Goal: Task Accomplishment & Management: Complete application form

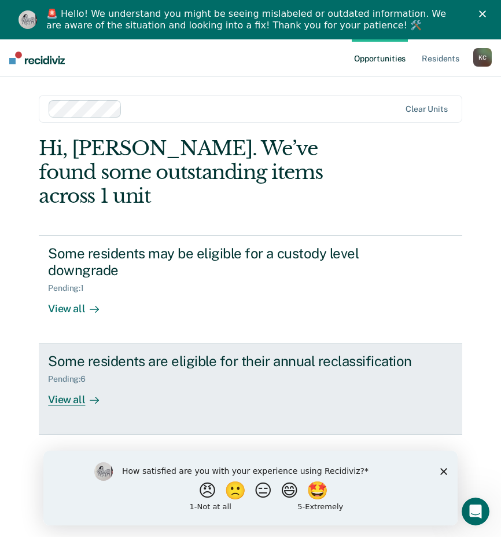
click at [65, 384] on div "View all" at bounding box center [80, 395] width 65 height 23
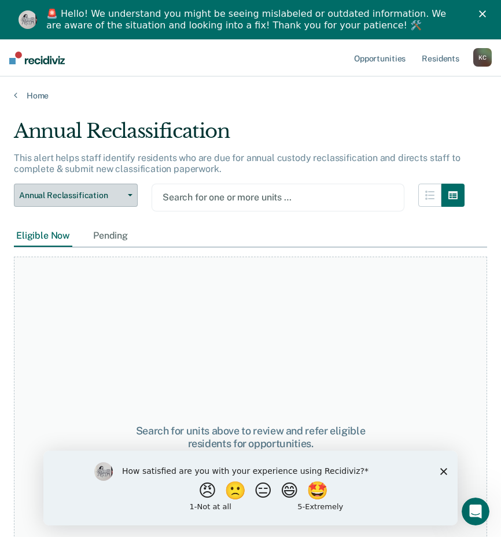
click at [124, 196] on button "Annual Reclassification" at bounding box center [76, 194] width 124 height 23
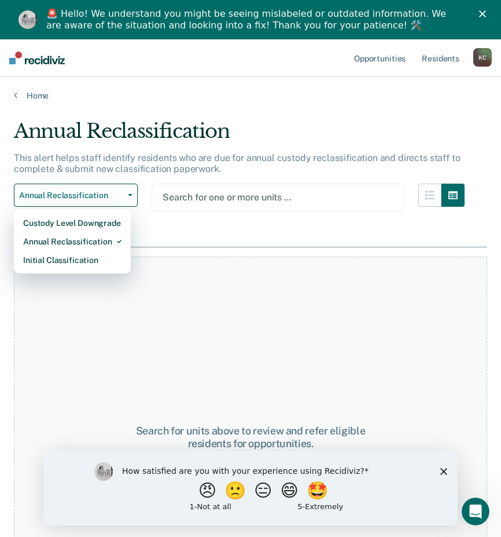
click at [267, 205] on div "Search for one or more units …" at bounding box center [277, 197] width 233 height 16
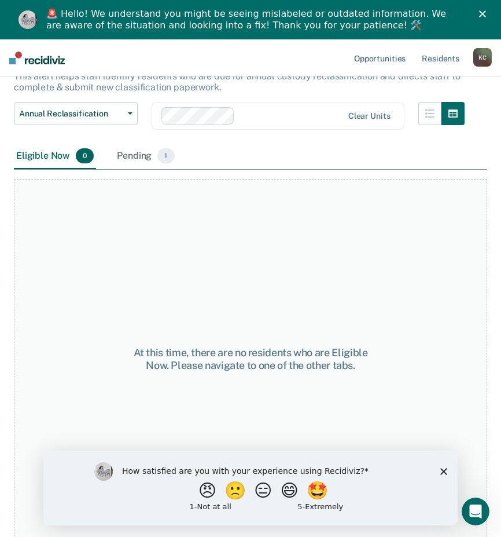
scroll to position [84, 0]
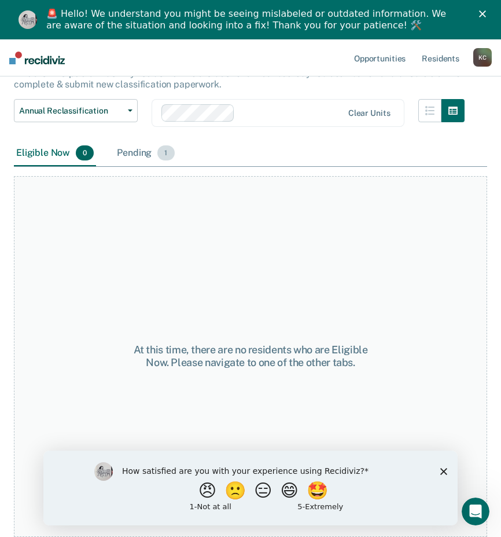
click at [164, 152] on span "1" at bounding box center [165, 152] width 17 height 15
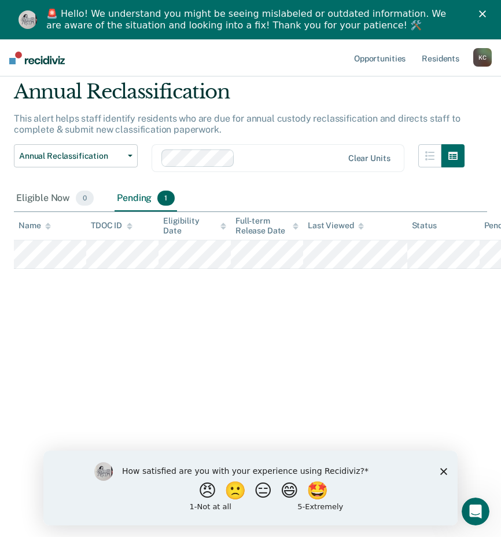
scroll to position [39, 0]
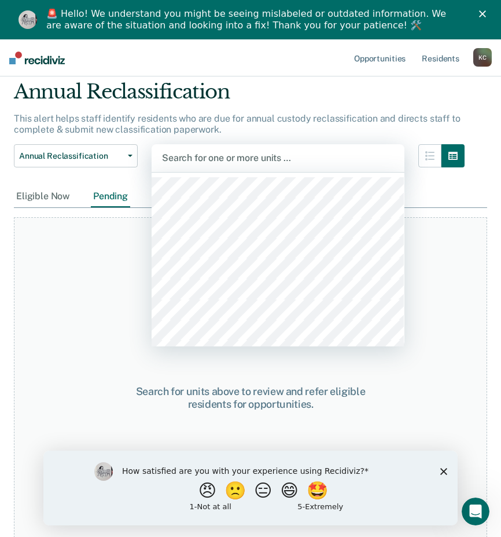
click at [295, 155] on div at bounding box center [278, 157] width 232 height 13
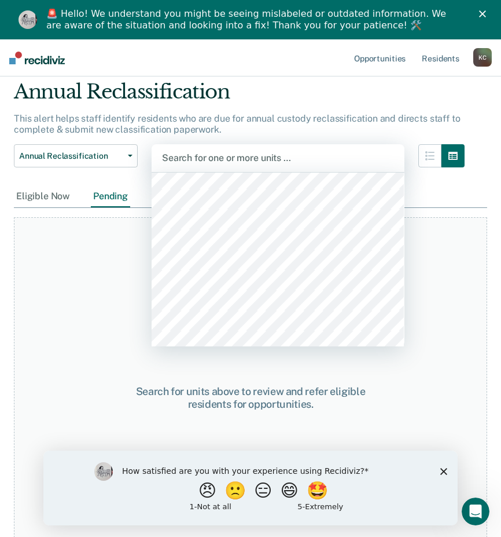
scroll to position [3194, 0]
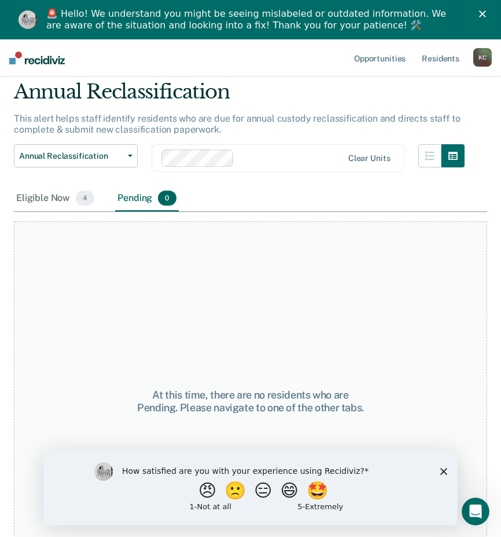
click at [83, 285] on div "At this time, there are no residents who are Pending. Please navigate to one of…" at bounding box center [250, 401] width 473 height 361
click at [84, 199] on span "4" at bounding box center [85, 197] width 19 height 15
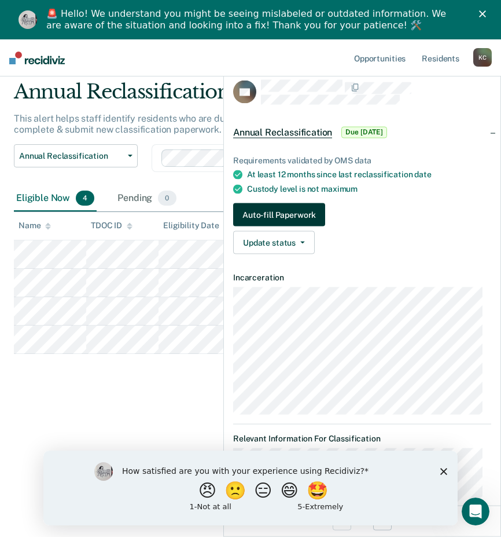
click at [306, 210] on button "Auto-fill Paperwork" at bounding box center [279, 214] width 92 height 23
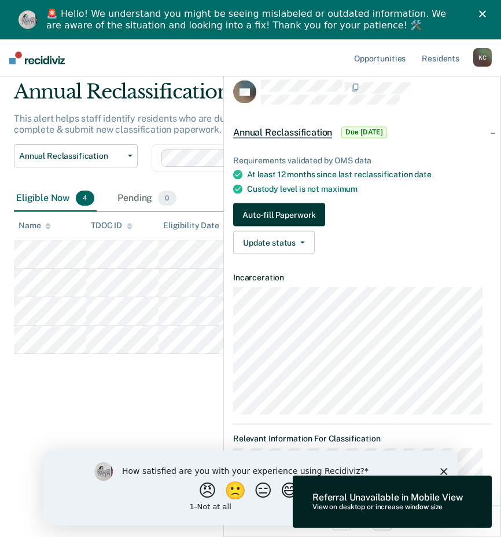
click at [307, 213] on button "Auto-fill Paperwork" at bounding box center [279, 214] width 92 height 23
click at [354, 128] on span "Due [DATE]" at bounding box center [364, 132] width 46 height 12
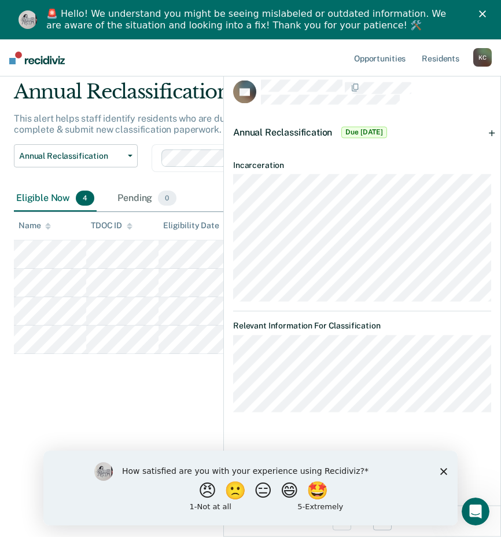
click at [441, 473] on polygon "Close survey" at bounding box center [443, 470] width 7 height 7
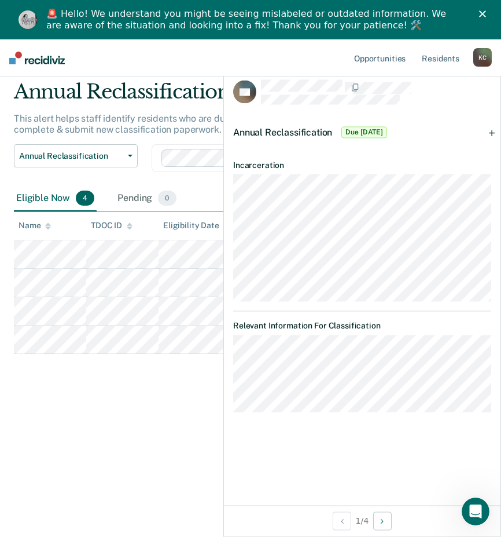
click at [197, 52] on nav "Opportunities Resident s [PERSON_NAME] [PERSON_NAME] Profile How it works Log O…" at bounding box center [250, 57] width 501 height 37
click at [493, 130] on div "Annual Reclassification Due [DATE]" at bounding box center [362, 131] width 277 height 37
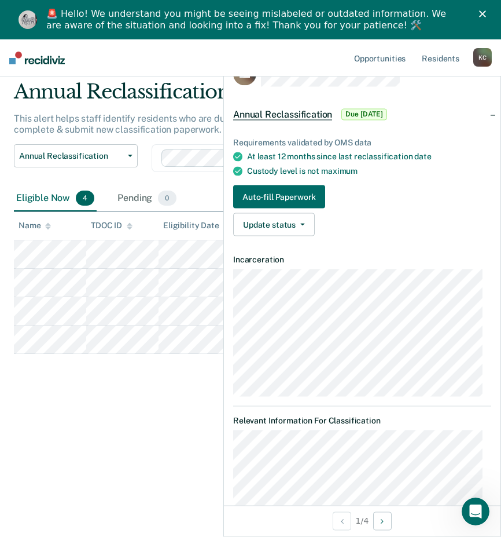
scroll to position [41, 0]
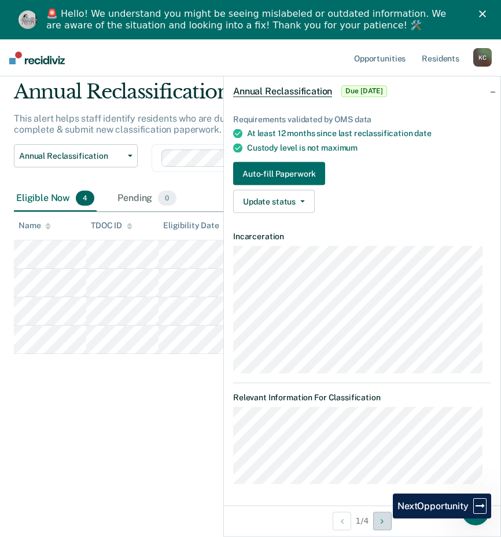
click at [383, 517] on icon "Next Opportunity" at bounding box center [382, 520] width 3 height 8
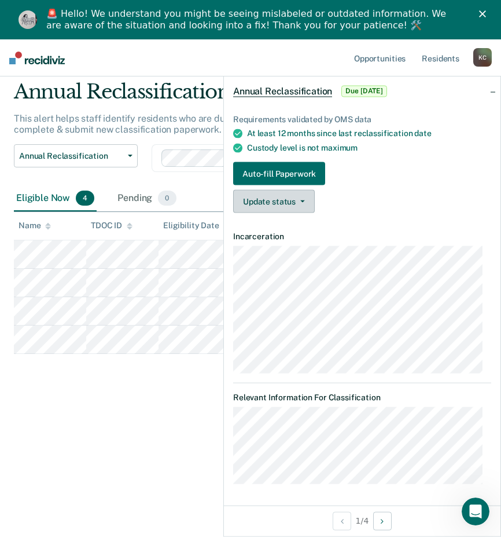
click at [300, 201] on icon "button" at bounding box center [302, 201] width 5 height 2
click at [382, 173] on link "Auto-fill Paperwork" at bounding box center [362, 173] width 258 height 23
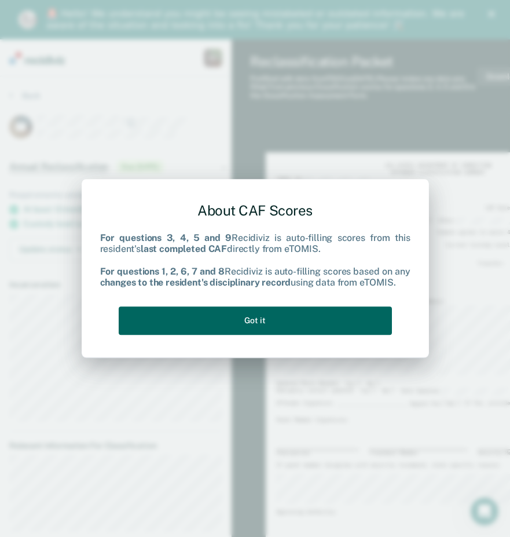
click at [236, 321] on button "Got it" at bounding box center [255, 320] width 273 height 28
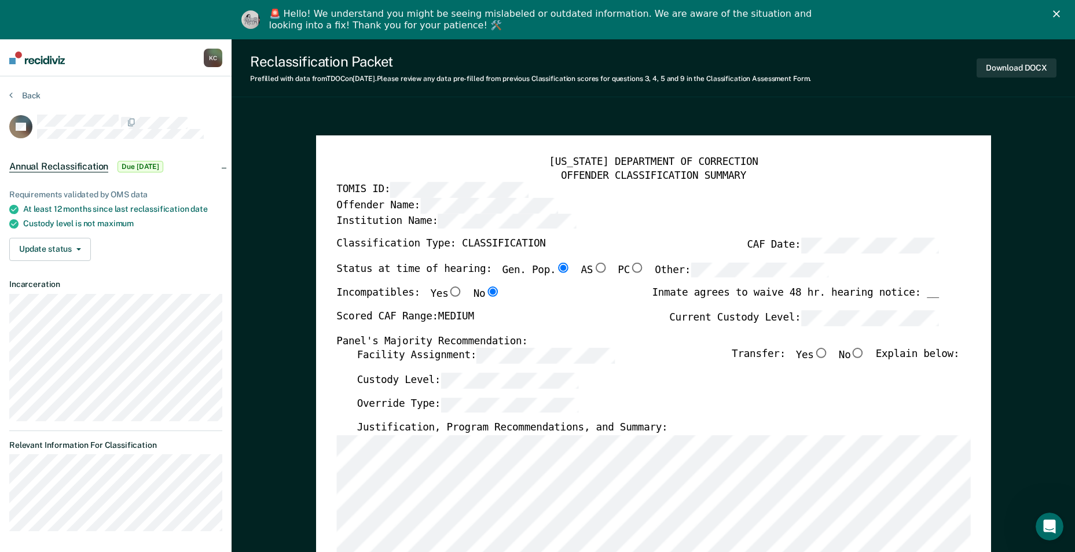
click at [509, 352] on input "No" at bounding box center [857, 353] width 15 height 10
type textarea "x"
radio input "true"
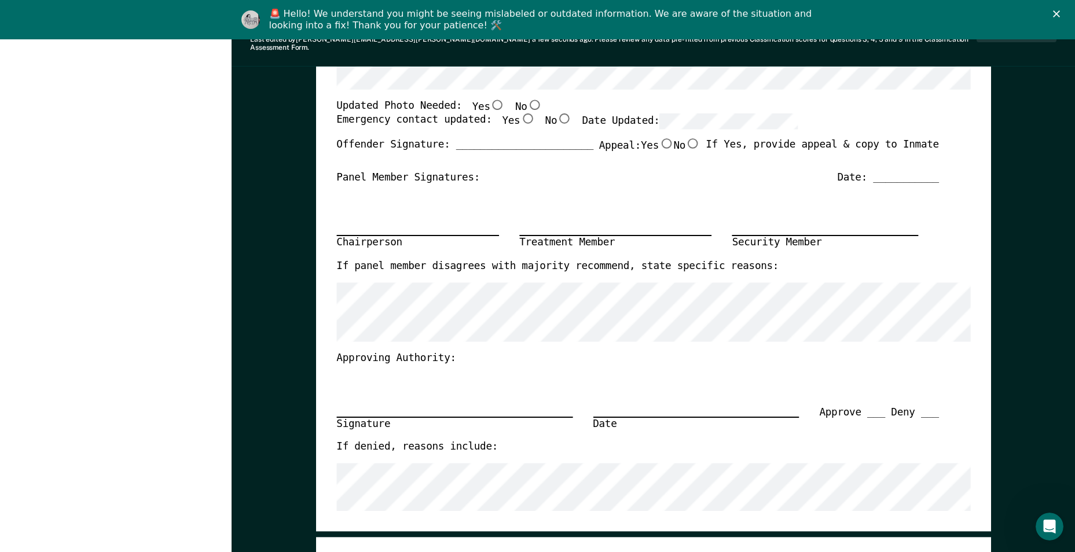
scroll to position [497, 0]
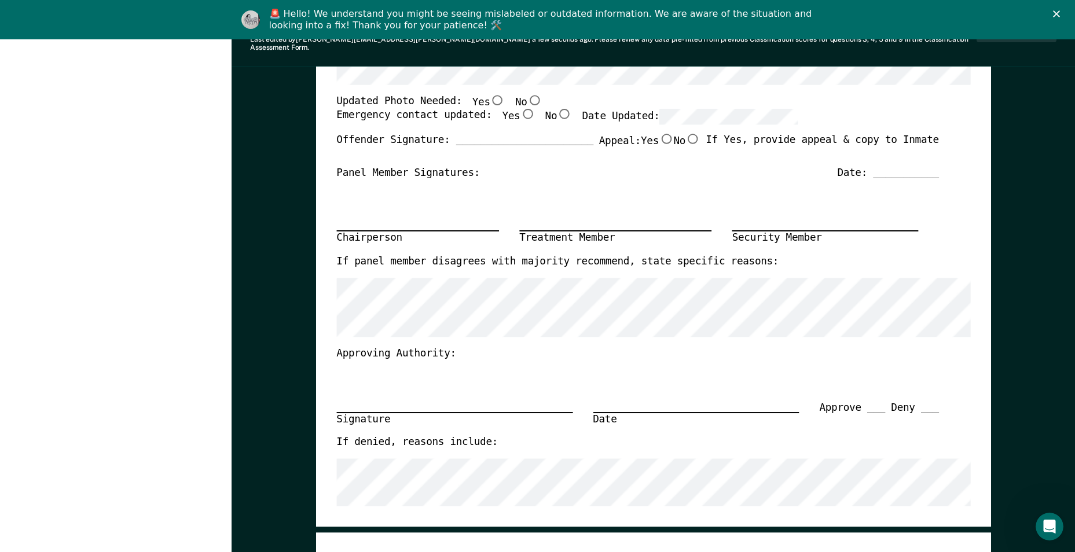
click at [509, 95] on input "No" at bounding box center [534, 100] width 15 height 10
type textarea "x"
radio input "true"
click at [509, 109] on input "Yes" at bounding box center [527, 114] width 15 height 10
type textarea "x"
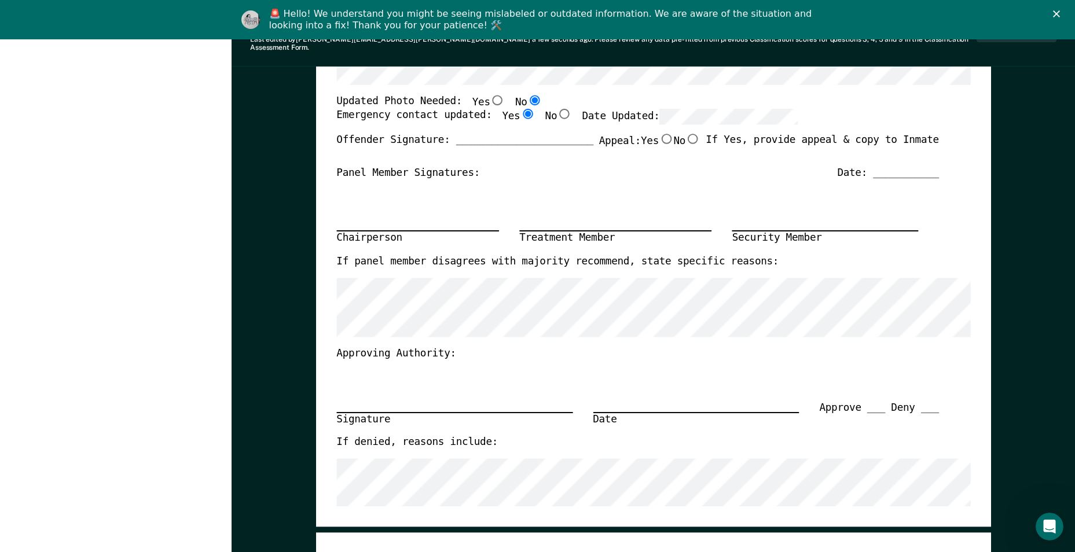
radio input "true"
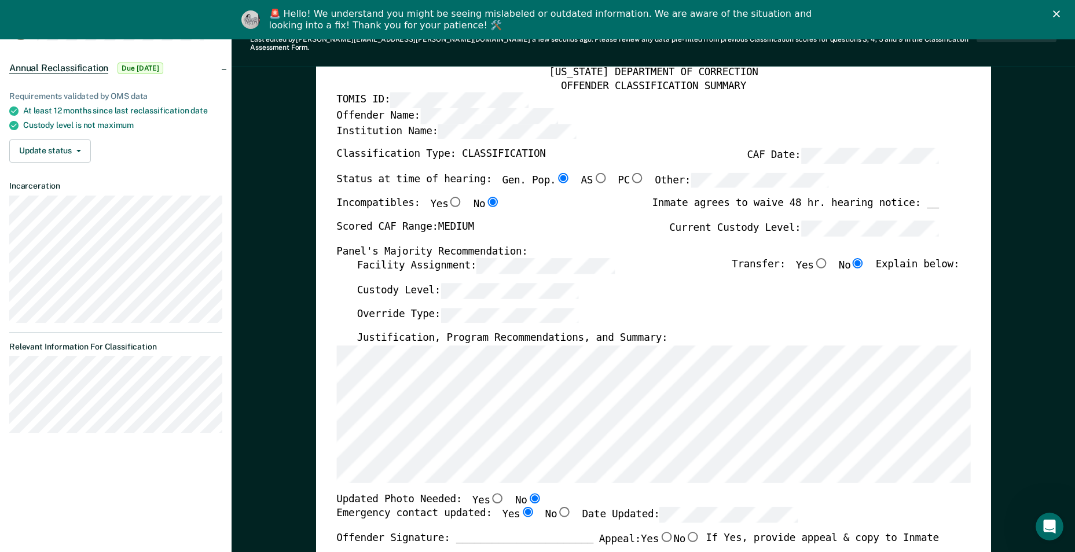
scroll to position [0, 0]
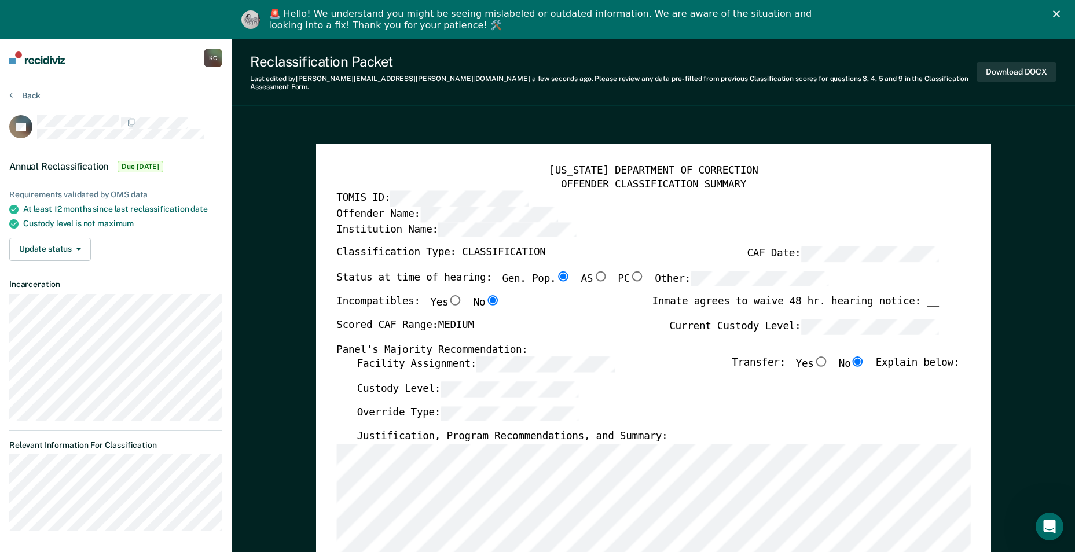
drag, startPoint x: 1079, startPoint y: 493, endPoint x: 934, endPoint y: 26, distance: 488.4
click at [509, 68] on button "Download DOCX" at bounding box center [1016, 72] width 80 height 19
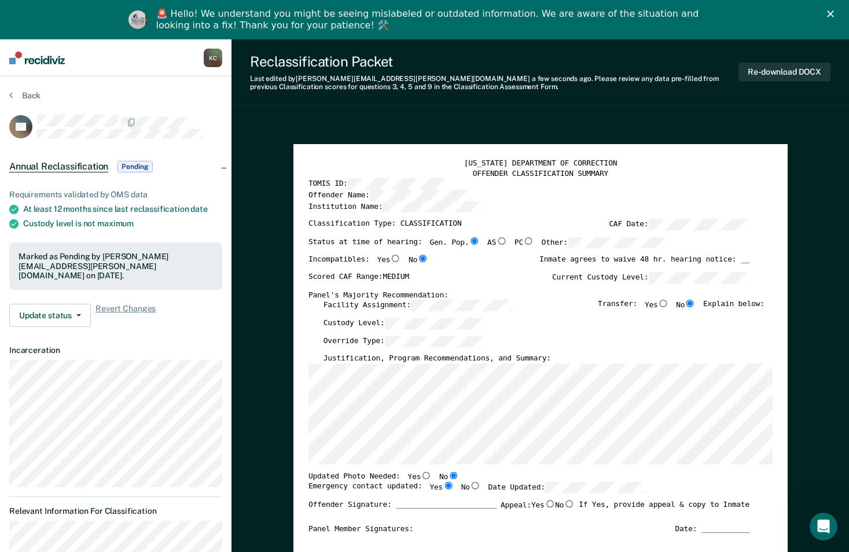
type textarea "x"
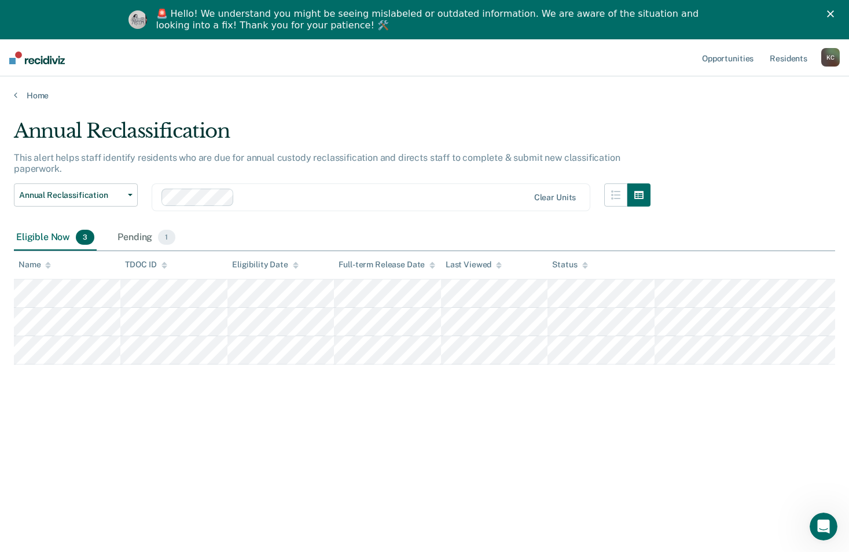
scroll to position [39, 0]
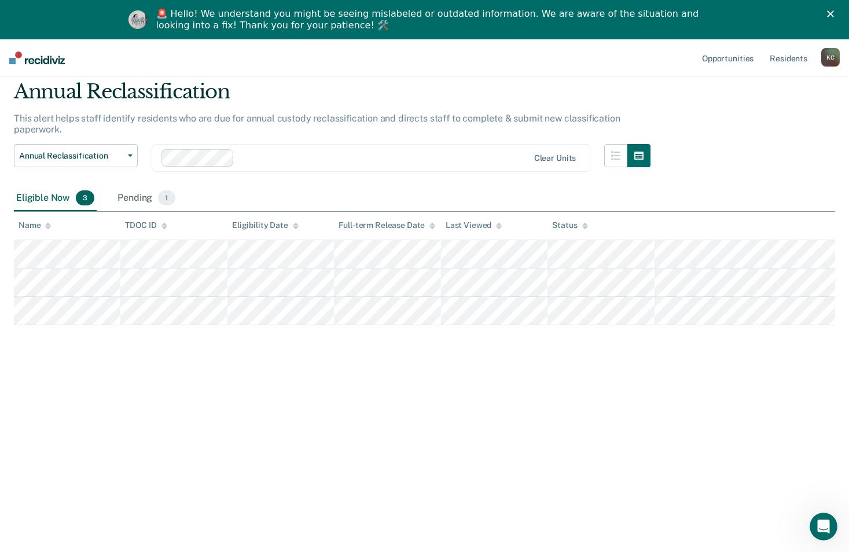
click at [509, 11] on icon "Close" at bounding box center [830, 13] width 7 height 7
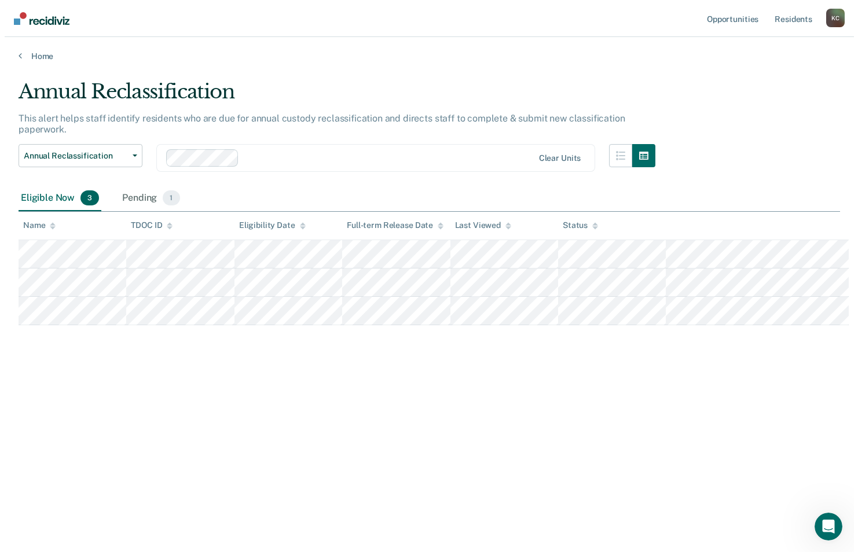
scroll to position [0, 0]
